Goal: Information Seeking & Learning: Learn about a topic

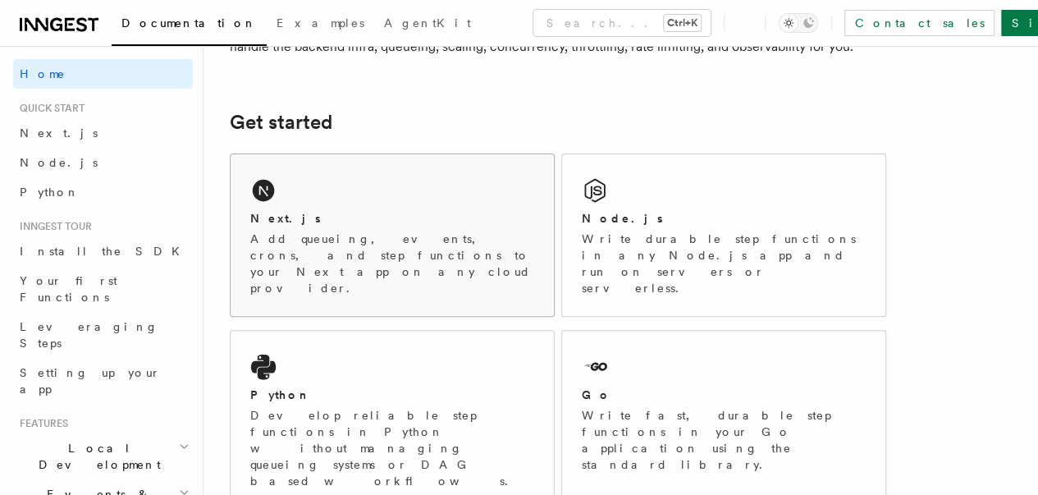
click at [406, 227] on div "Next.js" at bounding box center [392, 218] width 284 height 17
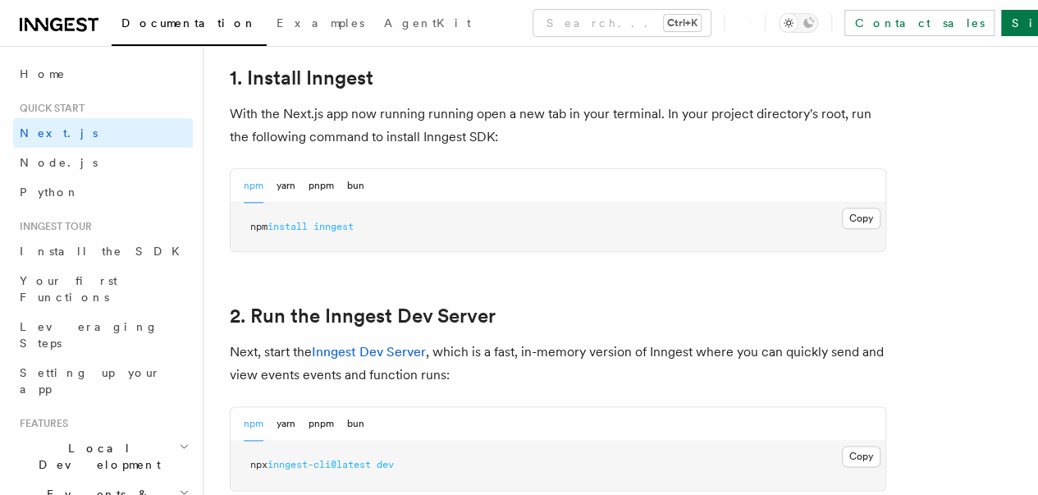
scroll to position [916, 0]
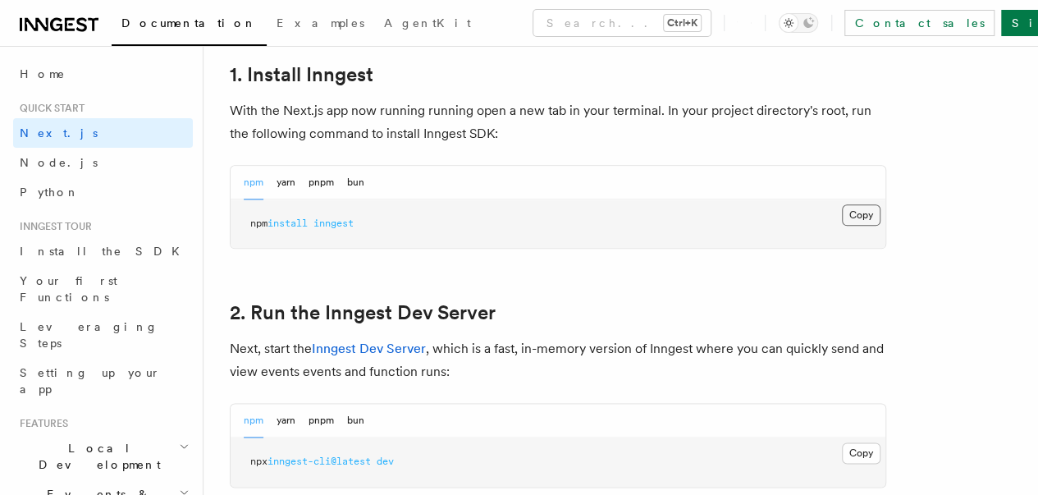
click at [842, 226] on button "Copy Copied" at bounding box center [861, 214] width 39 height 21
click at [804, 240] on pre "npm install inngest" at bounding box center [557, 223] width 655 height 49
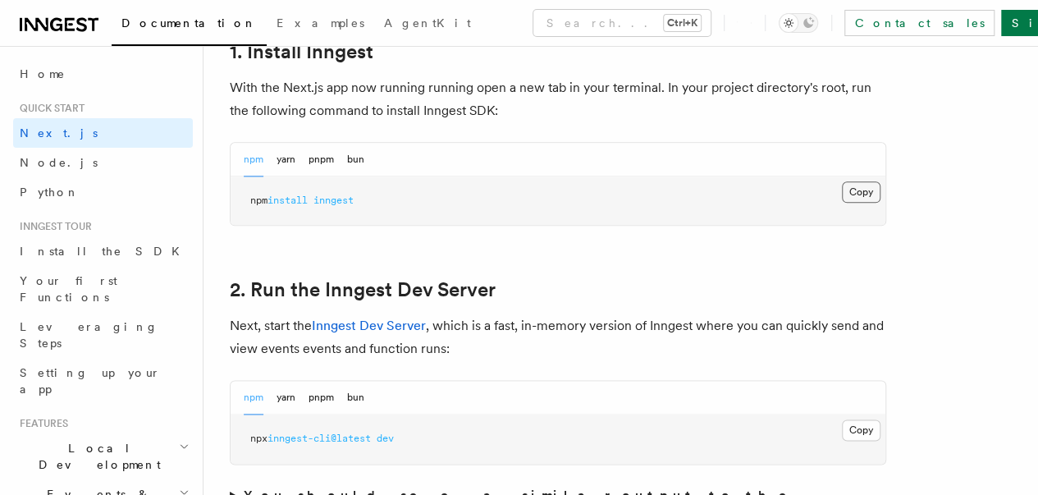
click at [842, 203] on button "Copy Copied" at bounding box center [861, 191] width 39 height 21
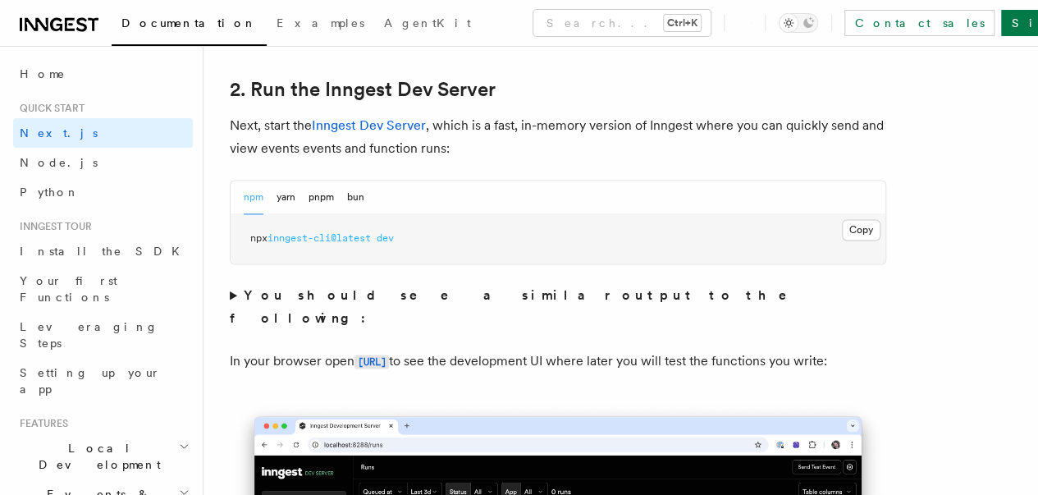
scroll to position [1140, 0]
click at [842, 240] on button "Copy Copied" at bounding box center [861, 228] width 39 height 21
